Goal: Navigation & Orientation: Understand site structure

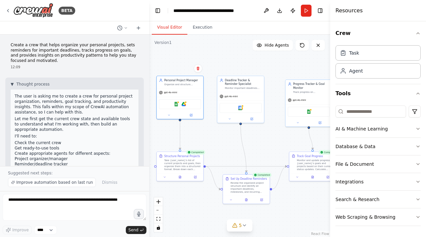
click at [5, 9] on div "BETA" at bounding box center [74, 10] width 149 height 21
click at [9, 10] on icon at bounding box center [7, 10] width 5 height 5
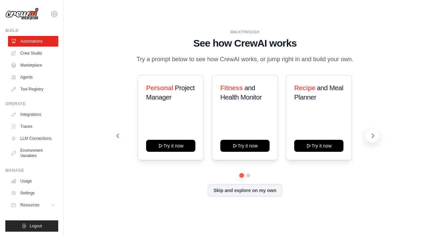
click at [373, 131] on button at bounding box center [372, 135] width 13 height 13
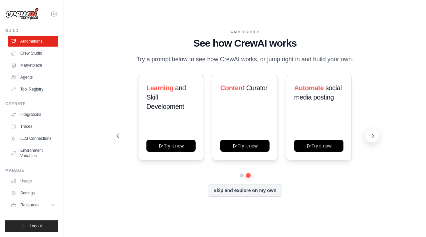
click at [373, 131] on button at bounding box center [372, 135] width 13 height 13
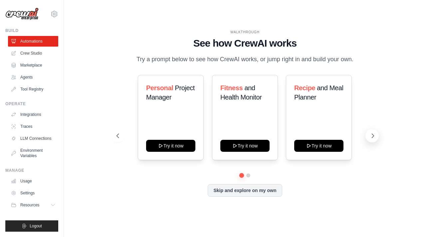
click at [373, 131] on button at bounding box center [372, 135] width 13 height 13
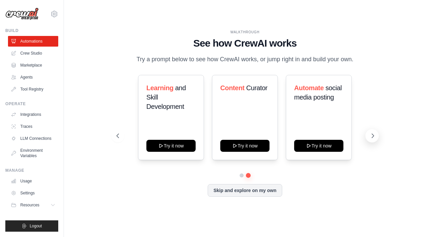
click at [373, 131] on button at bounding box center [372, 135] width 13 height 13
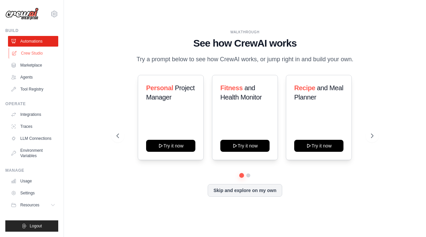
click at [37, 54] on link "Crew Studio" at bounding box center [34, 53] width 50 height 11
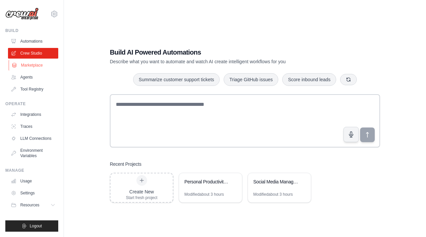
click at [33, 62] on link "Marketplace" at bounding box center [34, 65] width 50 height 11
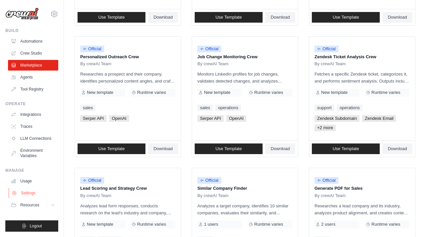
scroll to position [260, 0]
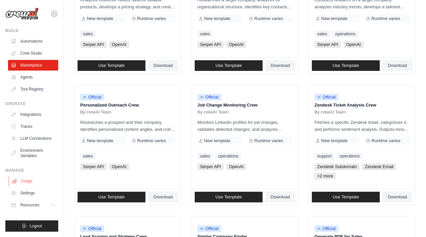
click at [28, 181] on link "Usage" at bounding box center [34, 181] width 50 height 11
